Goal: Information Seeking & Learning: Learn about a topic

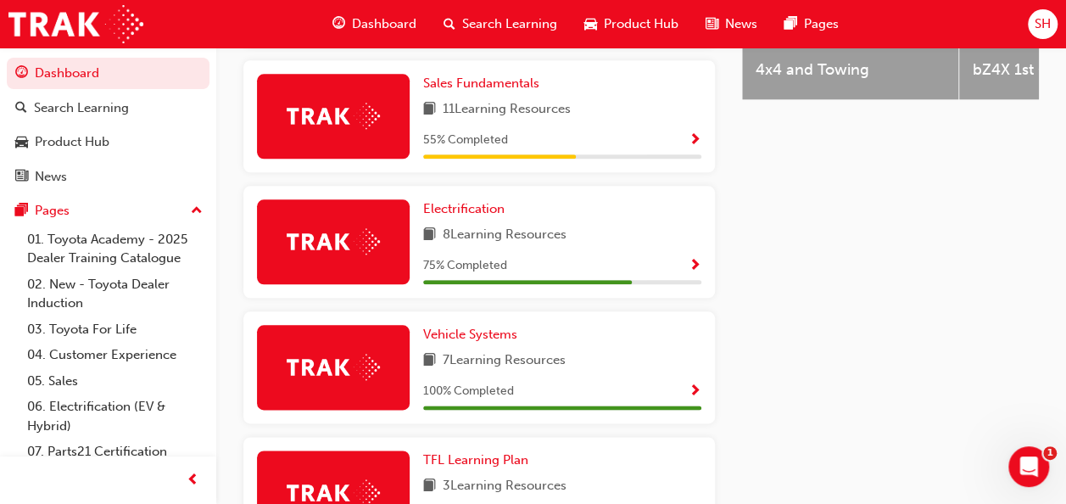
scroll to position [829, 0]
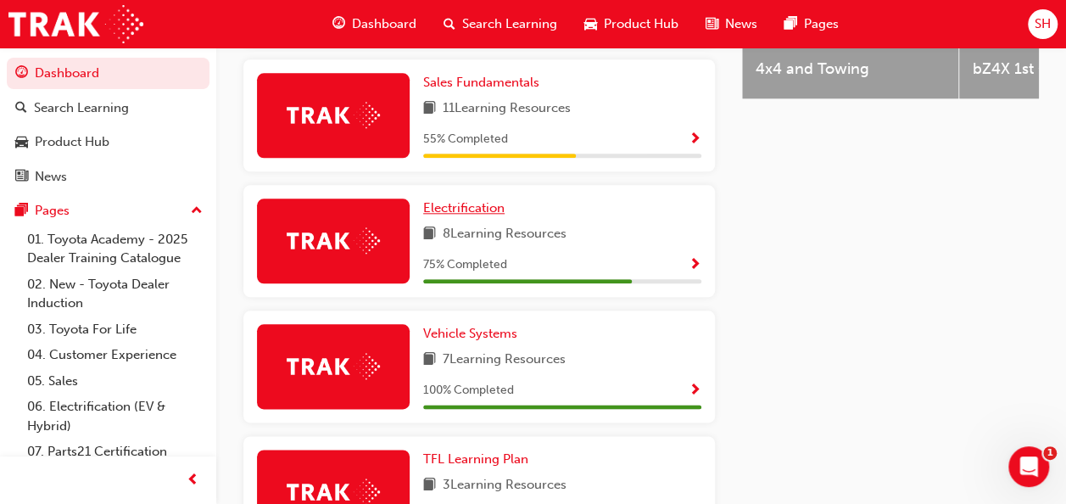
click at [467, 215] on span "Electrification" at bounding box center [463, 207] width 81 height 15
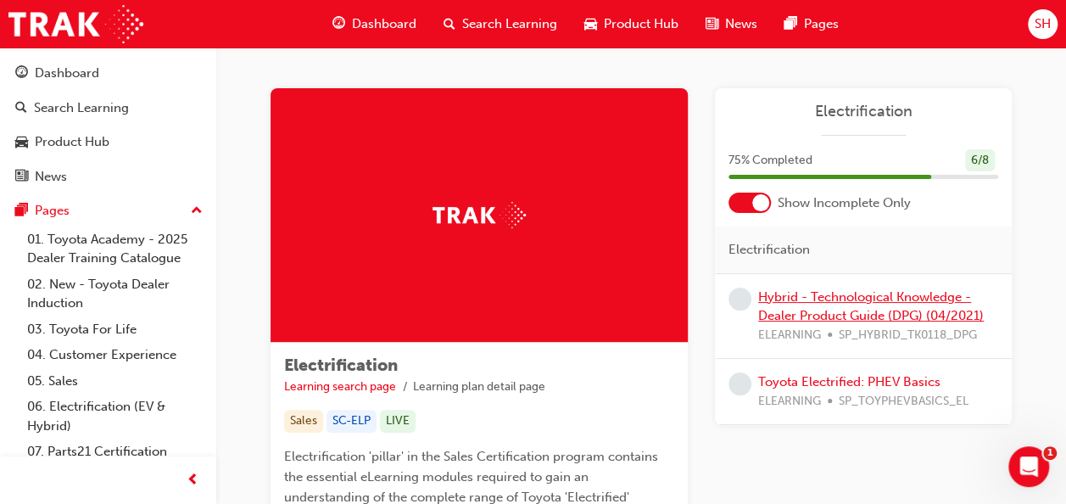
click at [859, 300] on link "Hybrid - Technological Knowledge - Dealer Product Guide (DPG) (04/2021)" at bounding box center [871, 306] width 226 height 35
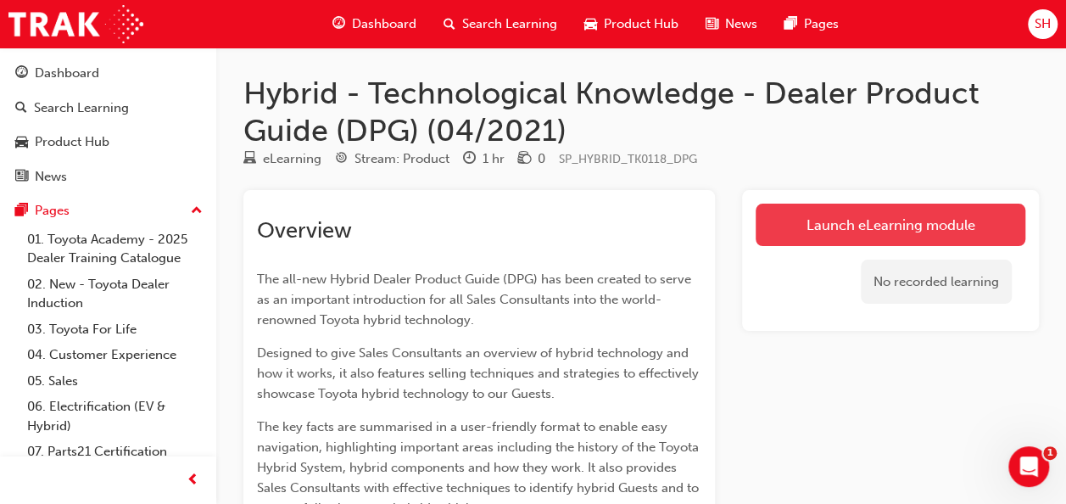
click at [805, 213] on link "Launch eLearning module" at bounding box center [891, 225] width 270 height 42
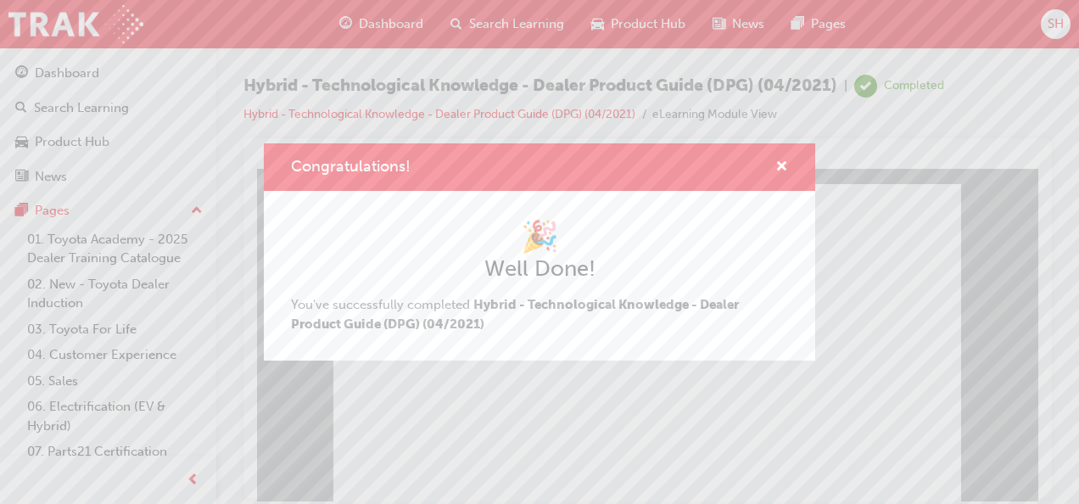
click at [773, 168] on div "Congratulations!" at bounding box center [775, 167] width 26 height 21
click at [780, 165] on span "cross-icon" at bounding box center [781, 167] width 13 height 15
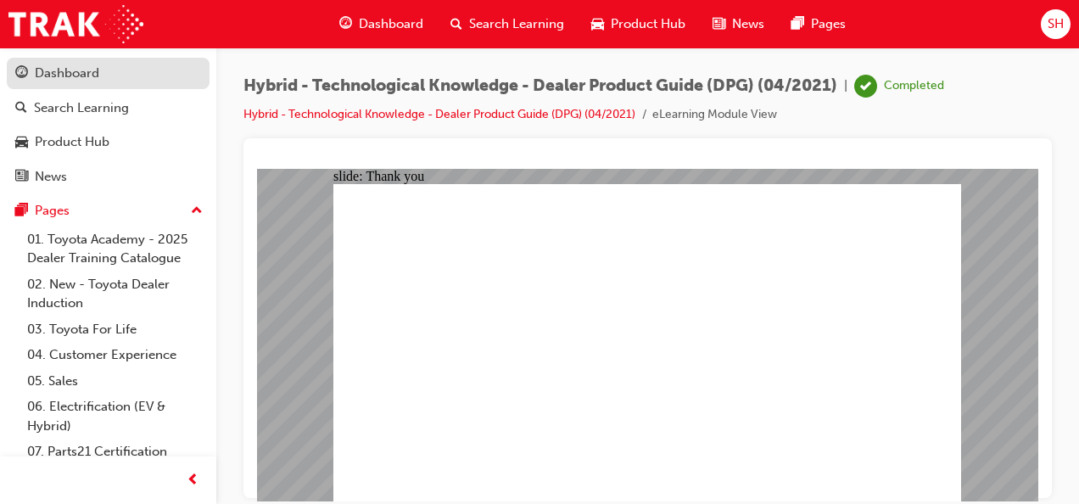
click at [52, 66] on div "Dashboard" at bounding box center [67, 74] width 64 height 20
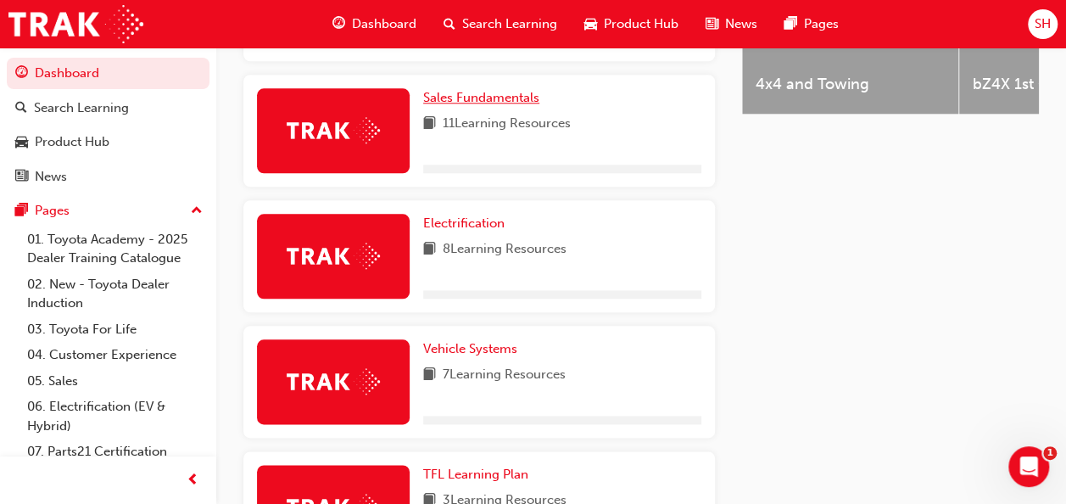
scroll to position [848, 0]
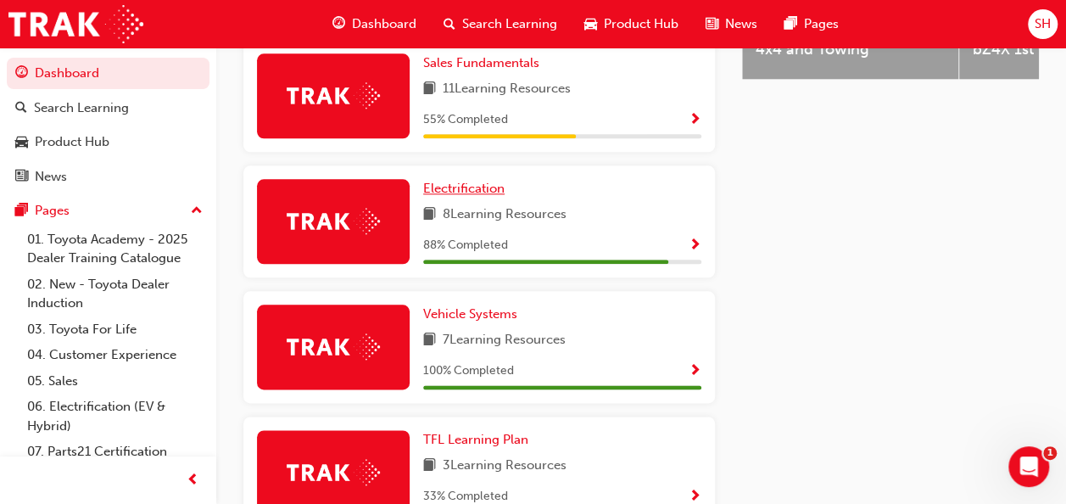
click at [478, 196] on span "Electrification" at bounding box center [463, 188] width 81 height 15
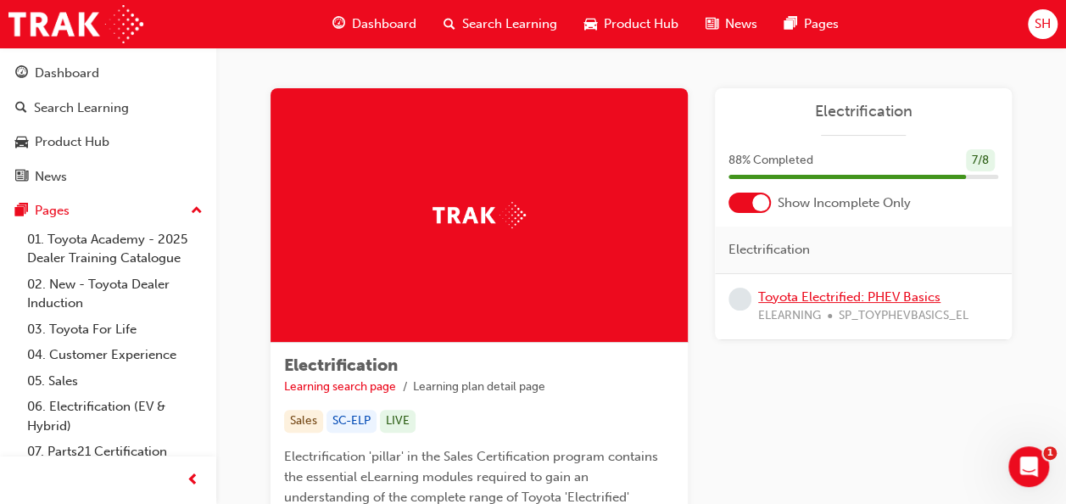
click at [799, 295] on link "Toyota Electrified: PHEV Basics" at bounding box center [849, 296] width 182 height 15
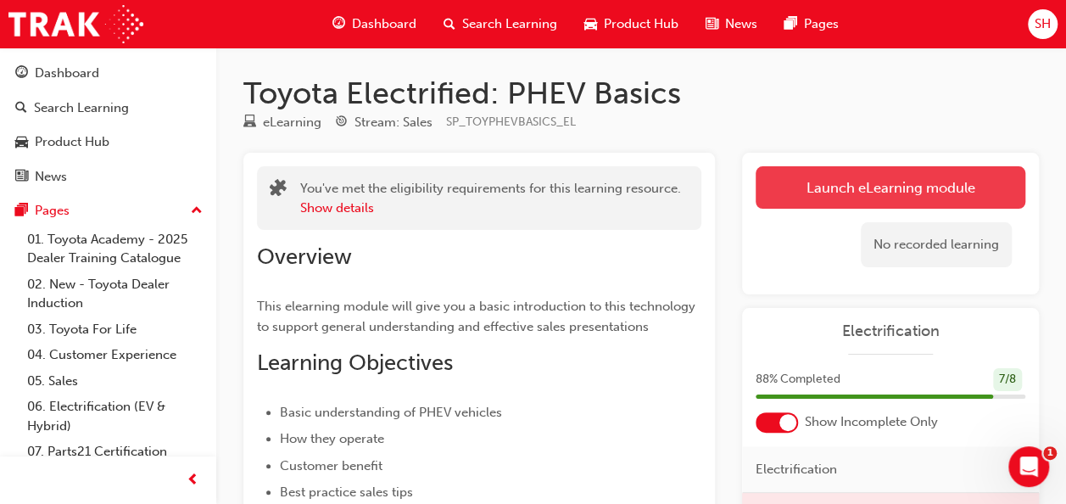
click at [869, 167] on link "Launch eLearning module" at bounding box center [891, 187] width 270 height 42
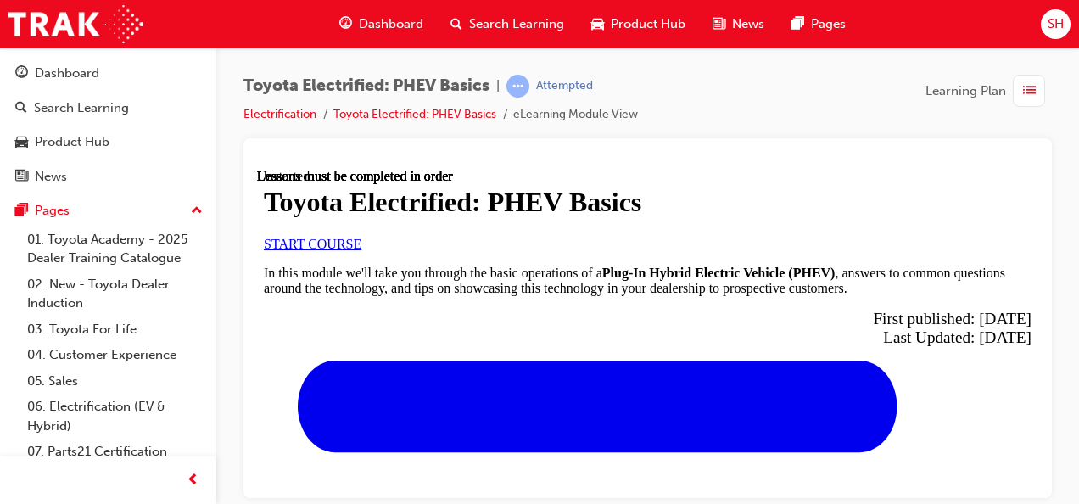
scroll to position [170, 0]
click at [361, 250] on link "START COURSE" at bounding box center [313, 243] width 98 height 14
